Goal: Task Accomplishment & Management: Use online tool/utility

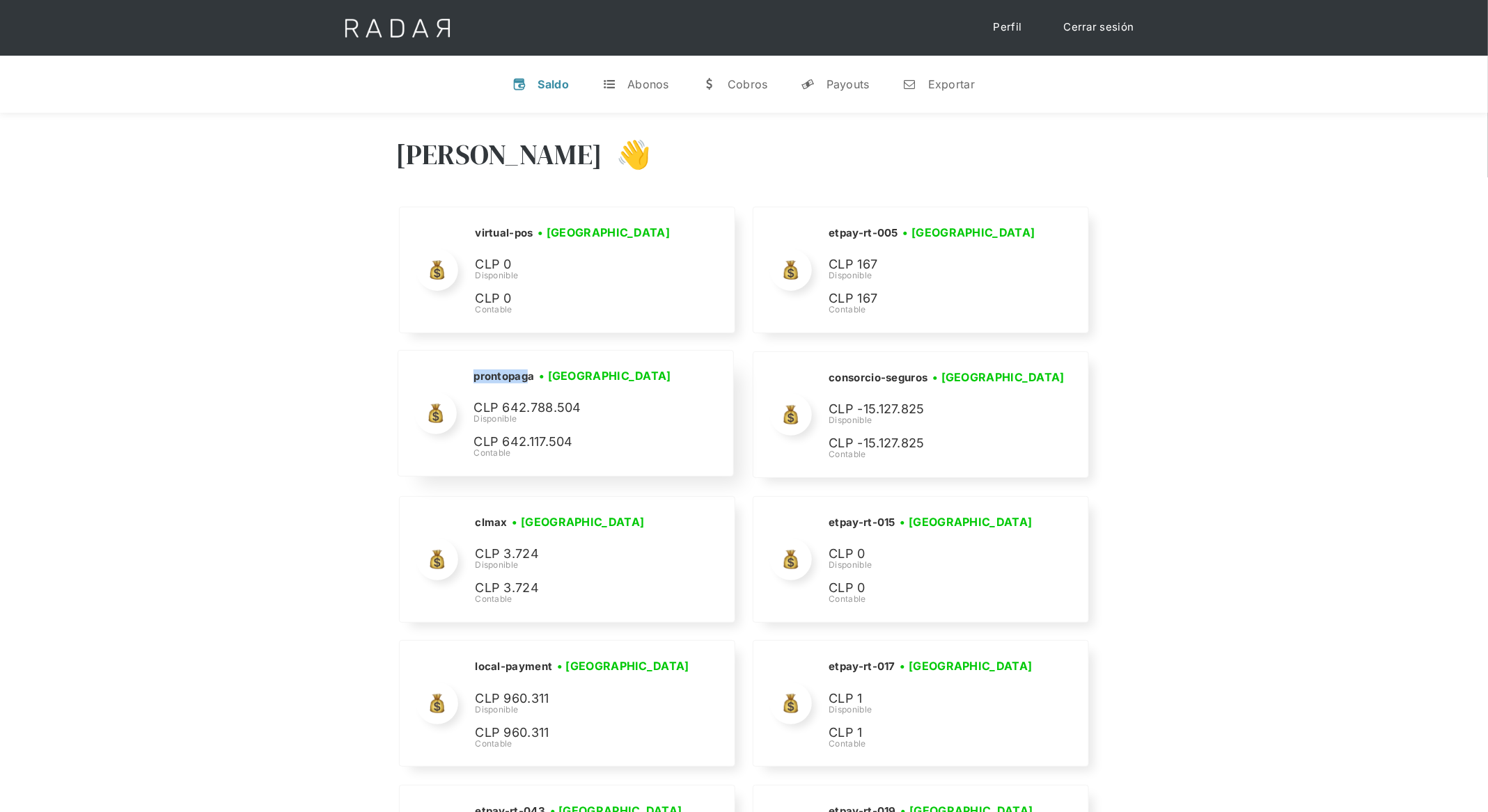
drag, startPoint x: 531, startPoint y: 375, endPoint x: 473, endPoint y: 375, distance: 58.0
click at [473, 375] on h2 "prontopaga" at bounding box center [503, 376] width 61 height 14
copy h2 "prontopag"
drag, startPoint x: 537, startPoint y: 377, endPoint x: 468, endPoint y: 375, distance: 69.0
click at [468, 374] on div "prontopaga • Conectada • Desconectada CLP 642.788.504 Disponible CLP 642.117.50…" at bounding box center [565, 413] width 335 height 125
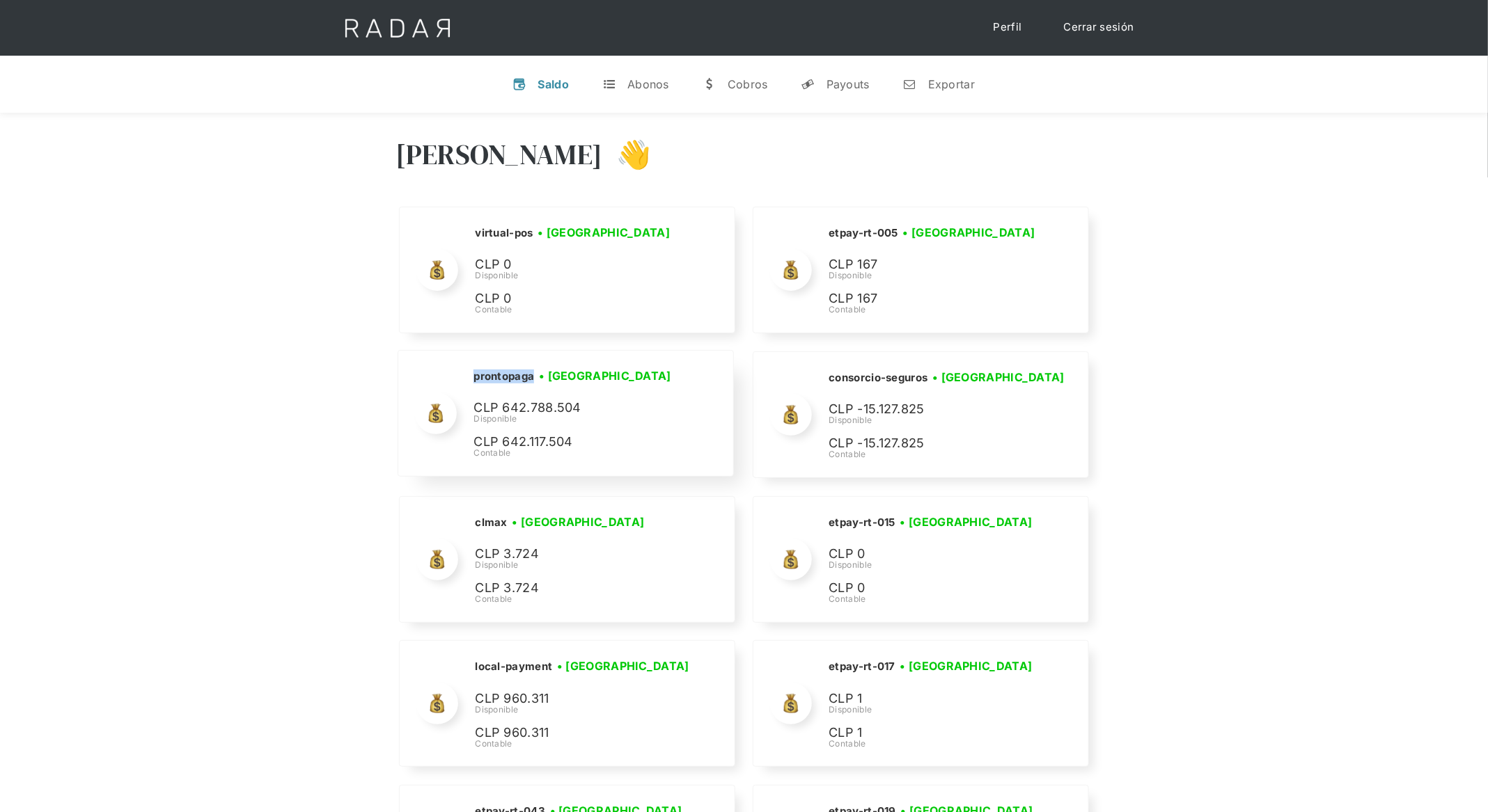
copy h2 "prontopaga"
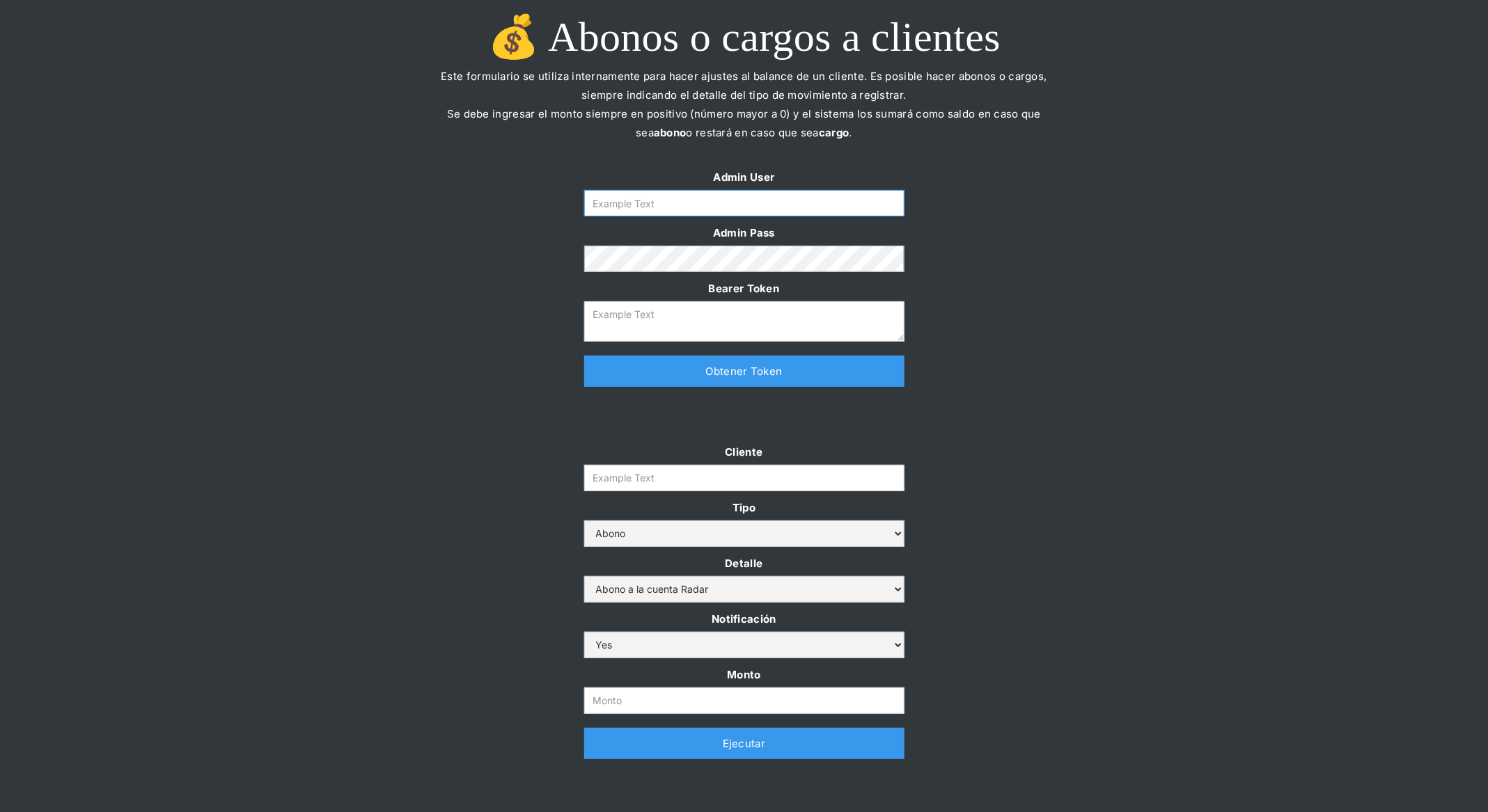
click at [691, 192] on input "Form" at bounding box center [744, 204] width 320 height 27
type input "[PERSON_NAME][EMAIL_ADDRESS][DOMAIN_NAME]"
click at [683, 373] on link "Obtener Token" at bounding box center [744, 370] width 320 height 31
type textarea "[SECURITY_DATA]"
click at [636, 476] on input "Cliente" at bounding box center [744, 478] width 320 height 27
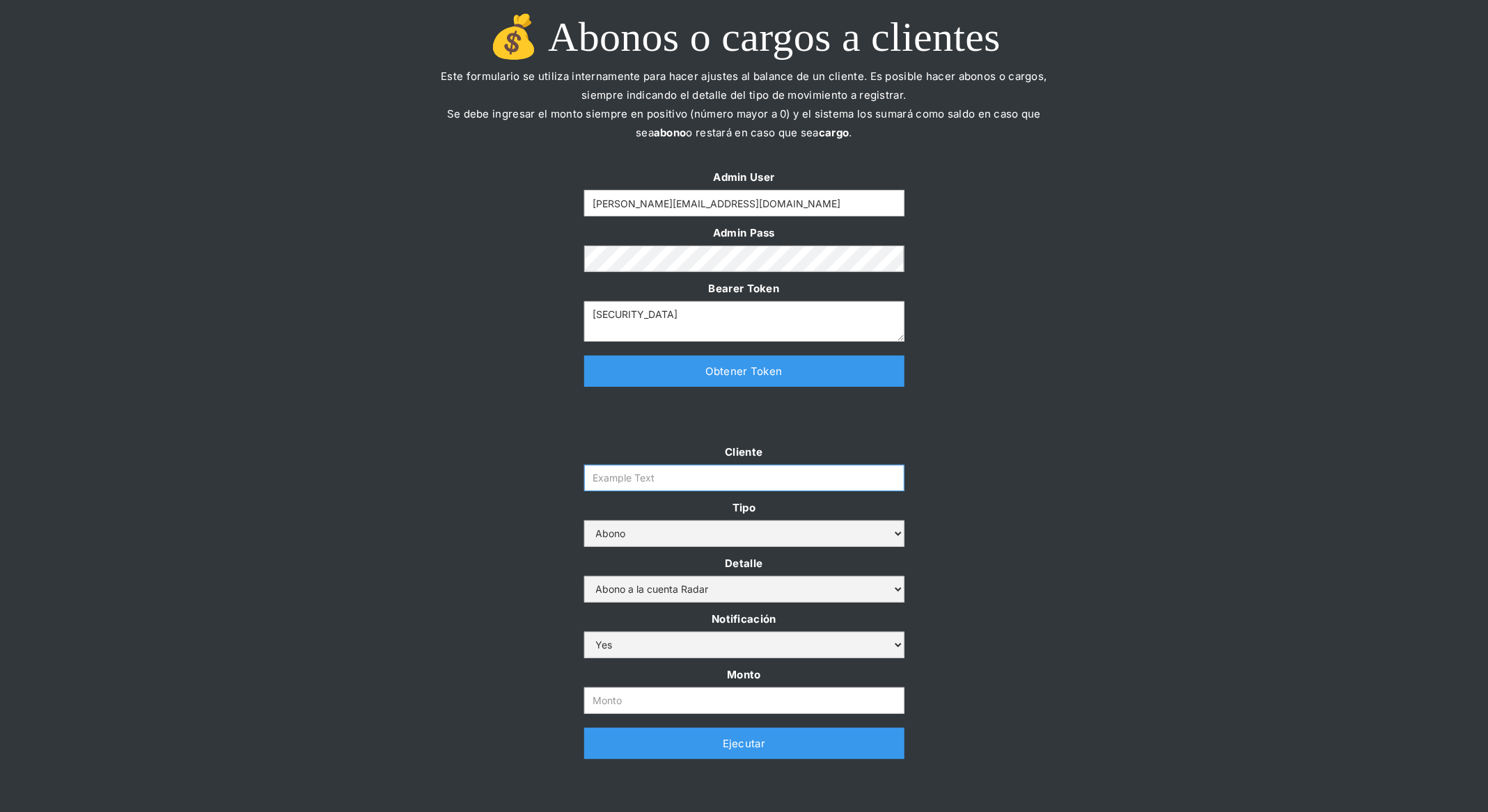
paste input "prontopag"
type input "prontopaga"
click at [637, 698] on input "Monto" at bounding box center [744, 701] width 320 height 27
paste input "$1,500,000,000"
click at [594, 696] on input "1.500.000.000" at bounding box center [744, 701] width 320 height 27
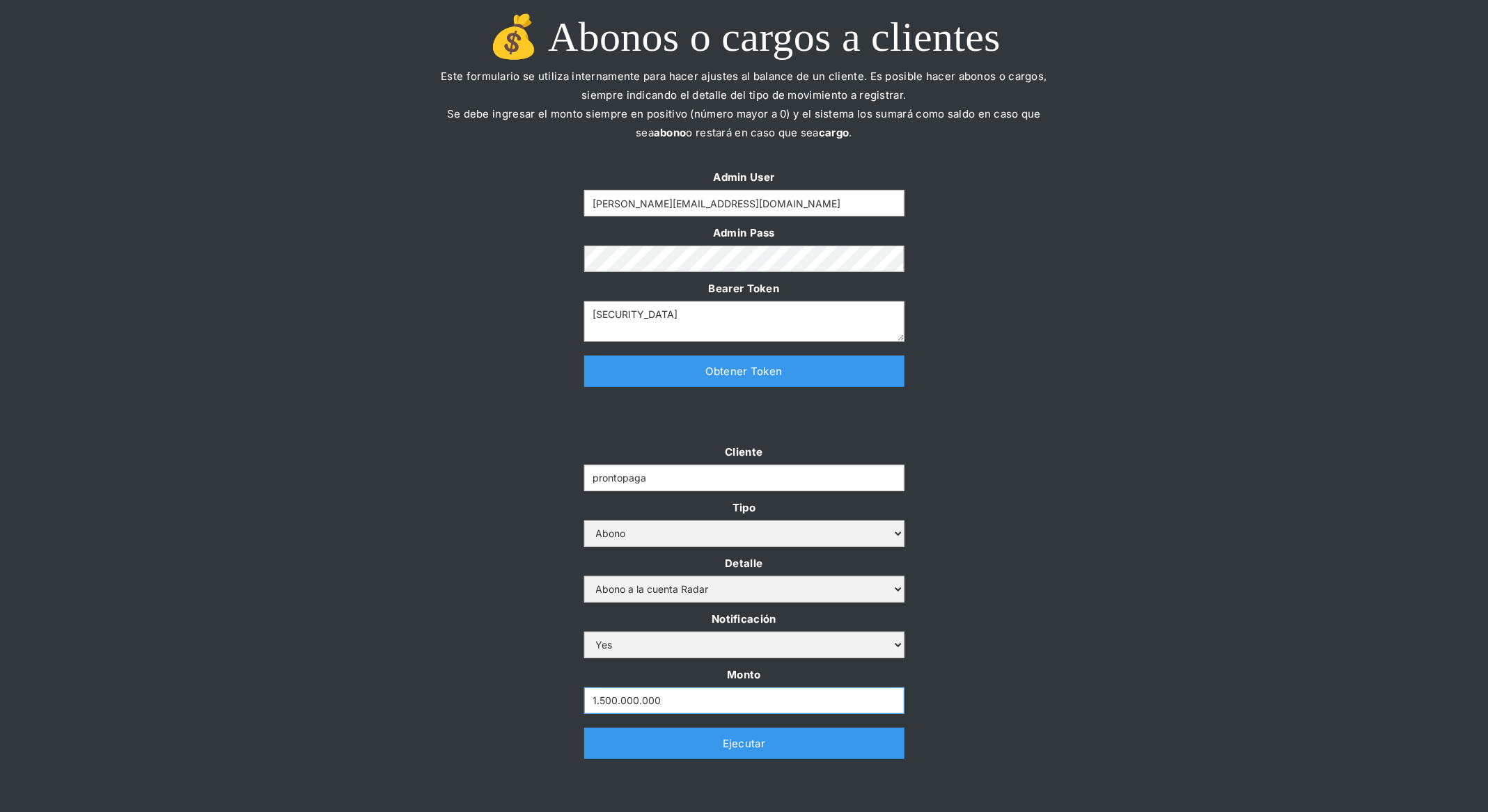
type input "1.500.000.000"
drag, startPoint x: 657, startPoint y: 479, endPoint x: 459, endPoint y: 479, distance: 198.0
click at [459, 479] on div "Cliente prontopaga Tipo Abono Cargo Detalle Abono a la cuenta Radar Devolución …" at bounding box center [744, 607] width 1488 height 331
paste input "prontopaga"
type input "prontopaga"
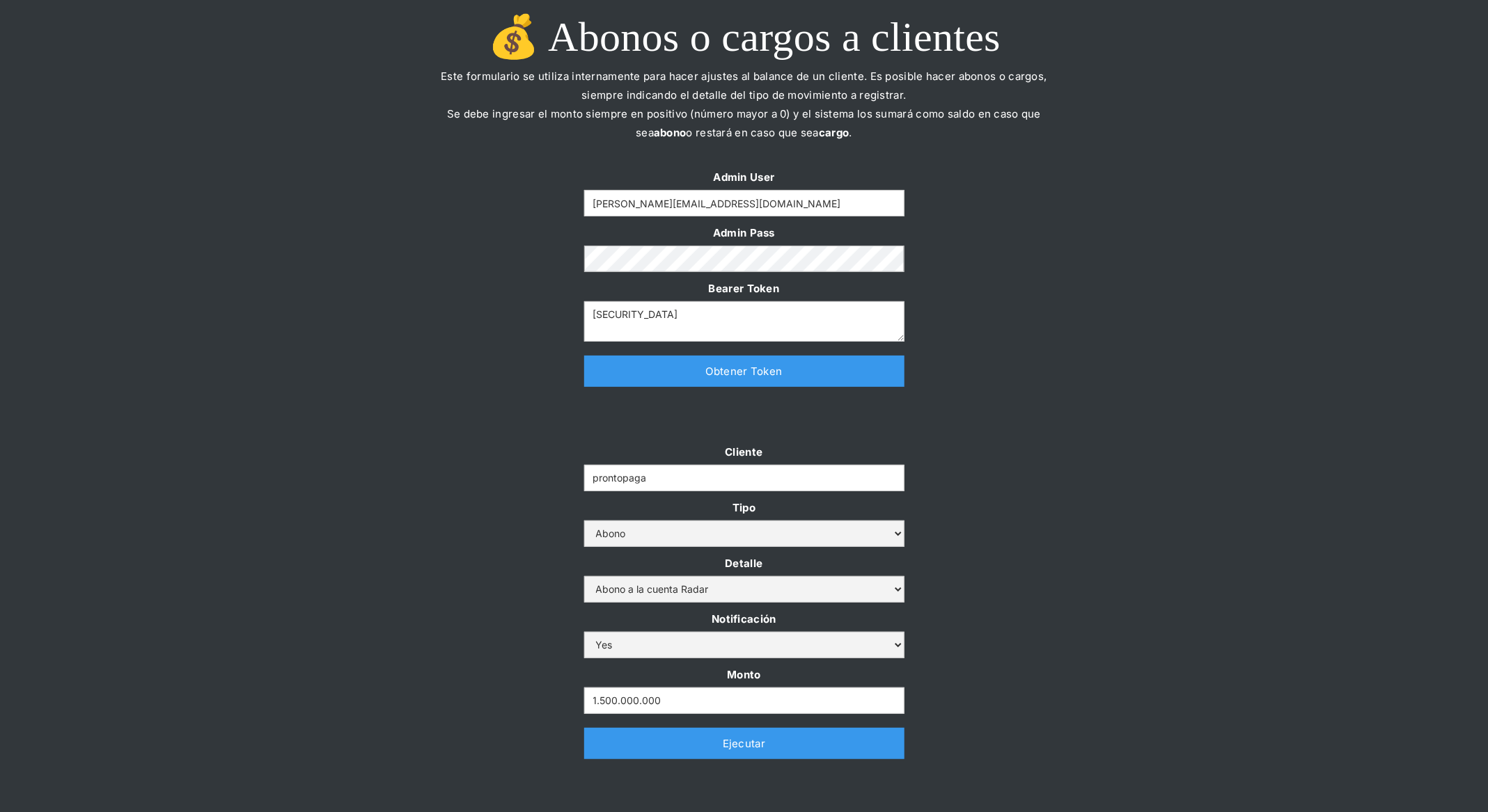
click at [1076, 432] on div at bounding box center [744, 422] width 1488 height 42
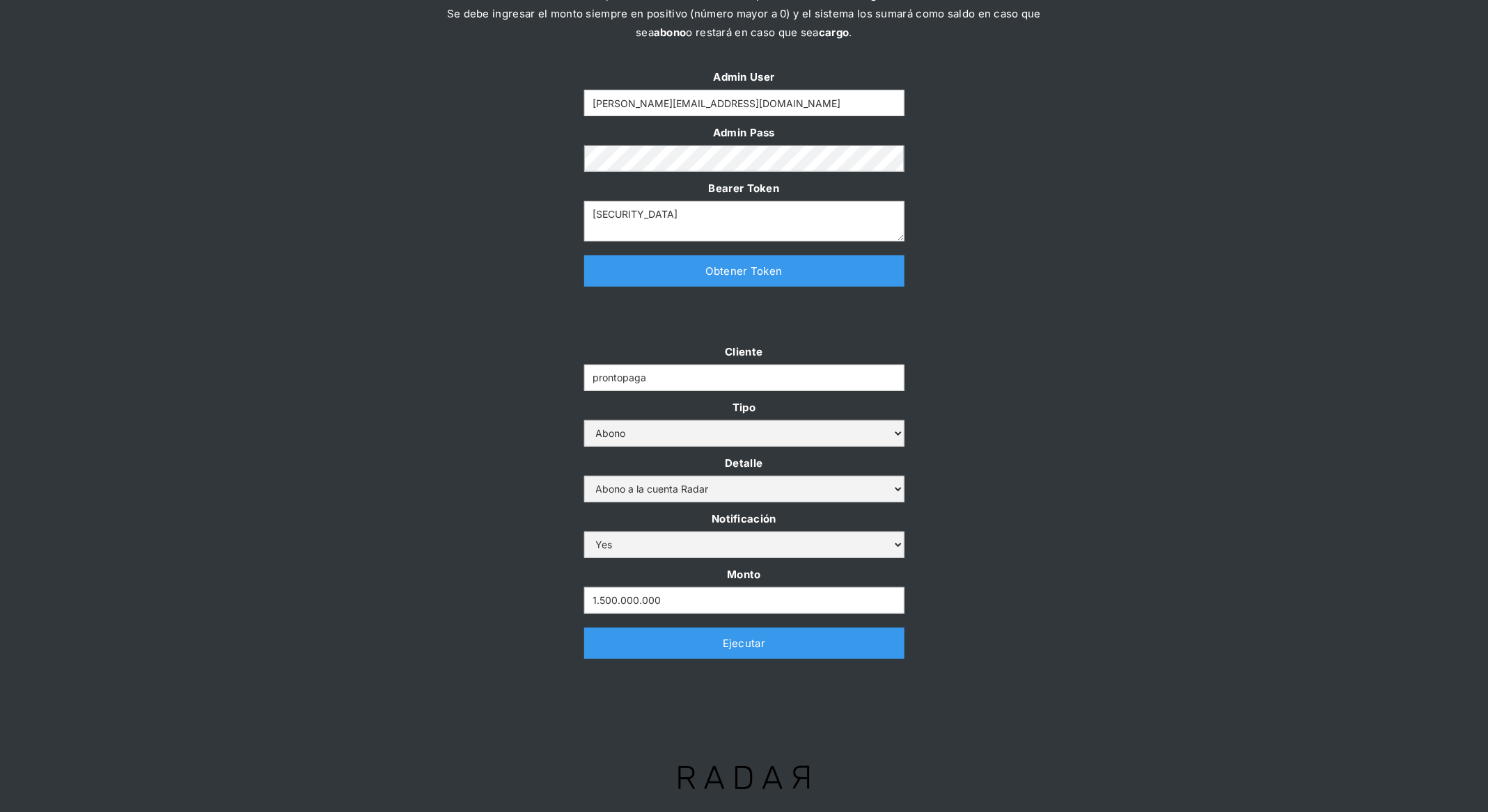
click at [755, 648] on link "Ejecutar" at bounding box center [744, 643] width 320 height 31
